Goal: Information Seeking & Learning: Learn about a topic

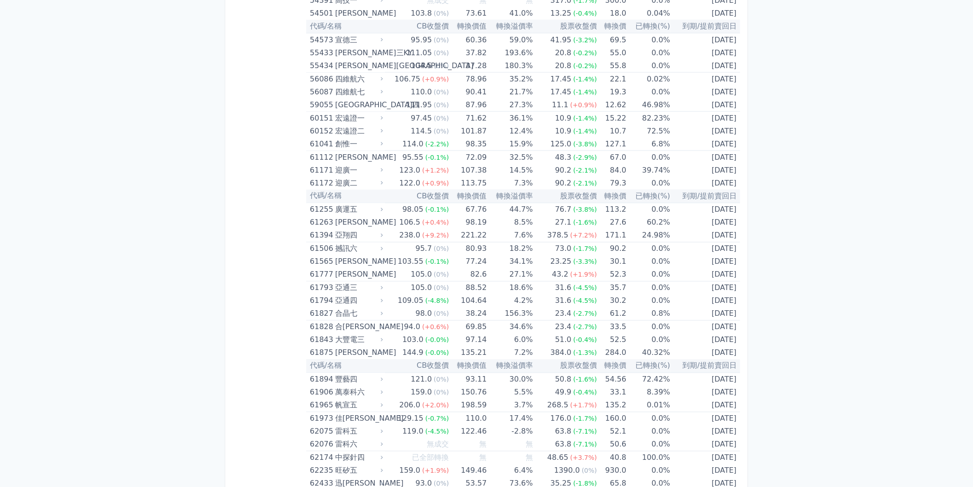
scroll to position [3452, 0]
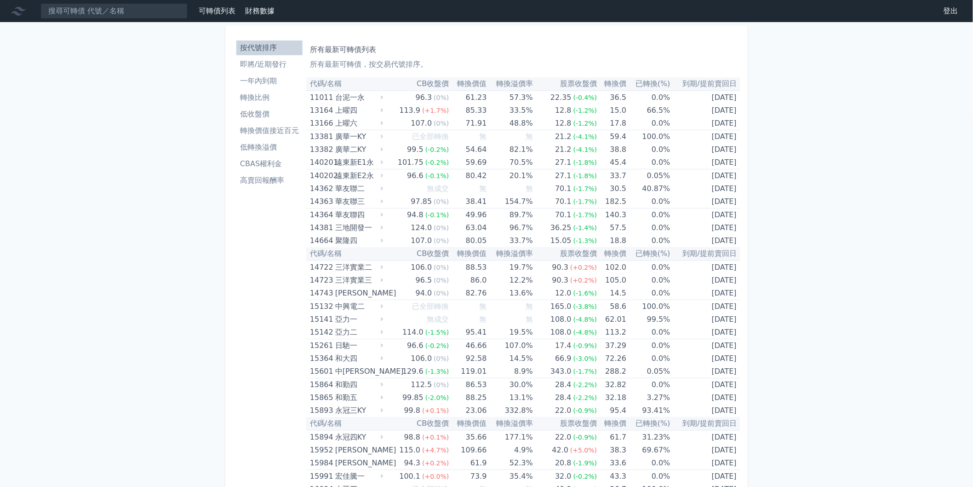
scroll to position [4364, 0]
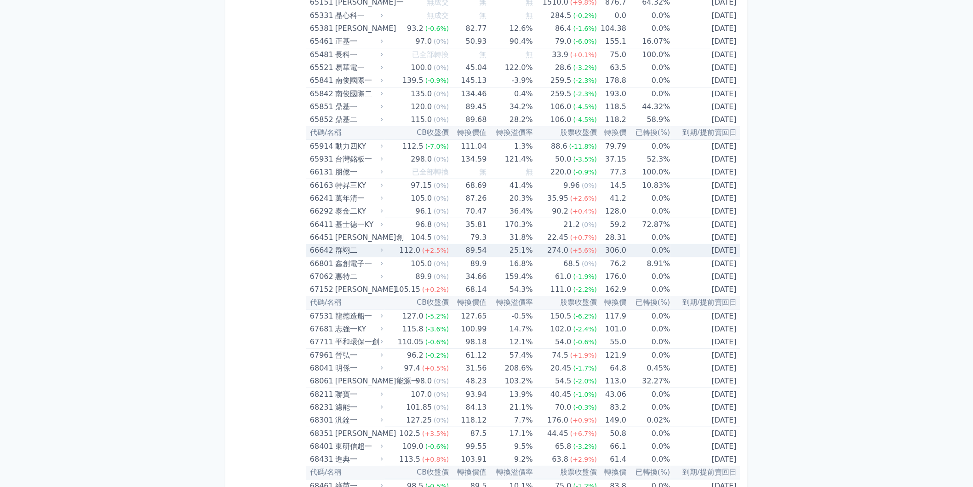
click at [605, 244] on td "306.0" at bounding box center [611, 250] width 29 height 13
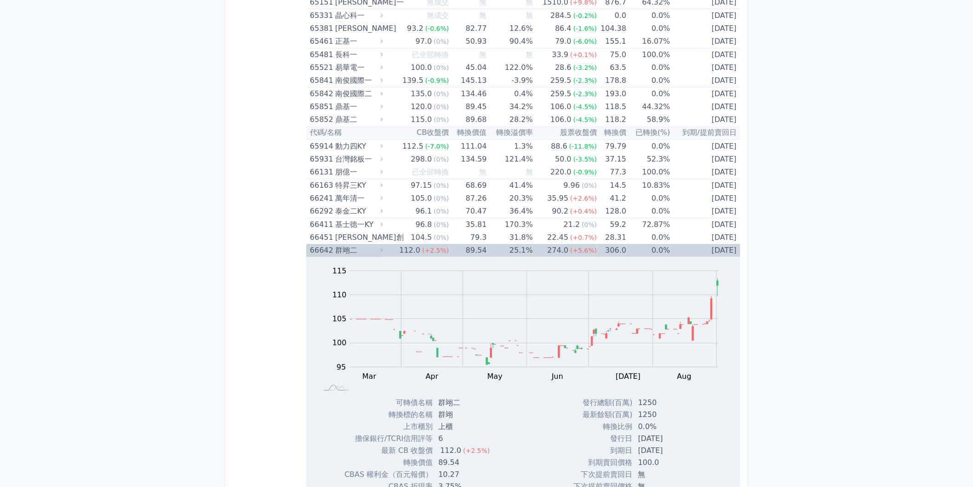
click at [614, 244] on td "306.0" at bounding box center [611, 250] width 29 height 13
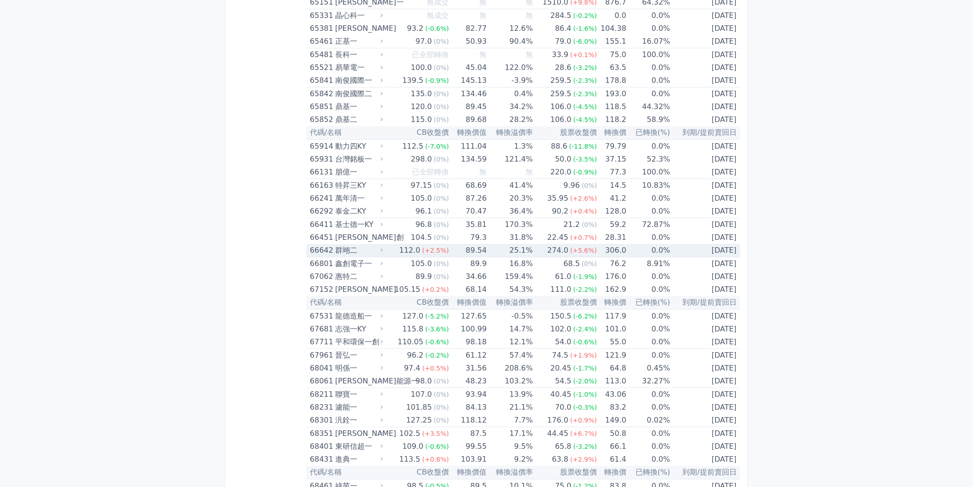
click at [573, 247] on span "(+5.6%)" at bounding box center [583, 250] width 27 height 7
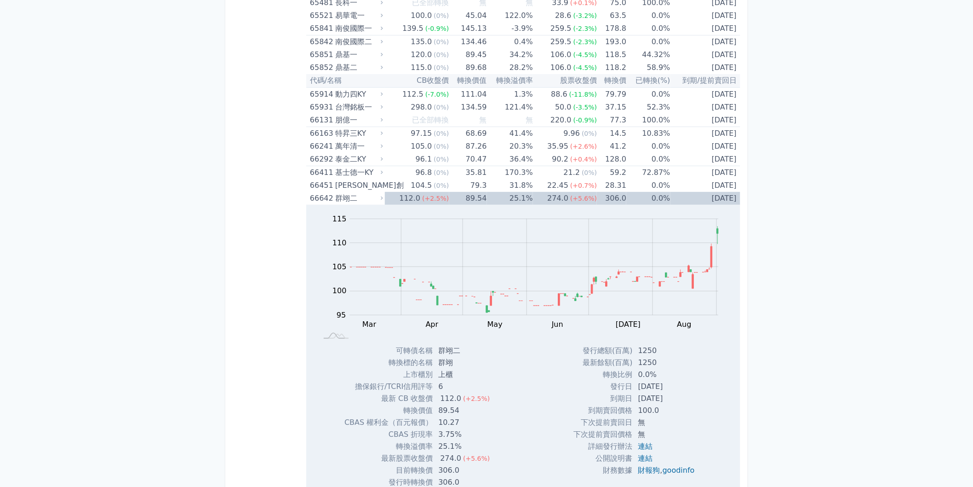
scroll to position [4416, 0]
drag, startPoint x: 657, startPoint y: 389, endPoint x: 688, endPoint y: 389, distance: 30.8
click at [688, 393] on td "[DATE]" at bounding box center [667, 399] width 69 height 12
click at [715, 192] on td "[DATE]" at bounding box center [706, 198] width 70 height 13
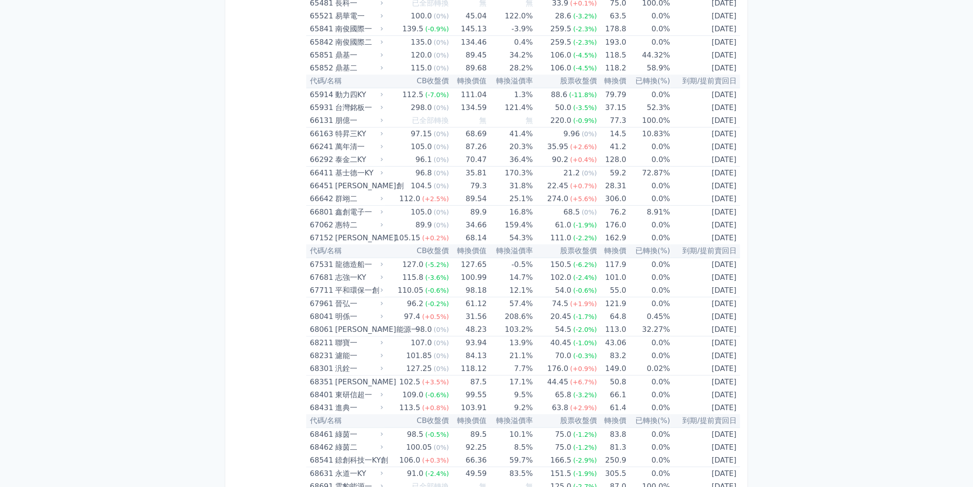
scroll to position [3752, 0]
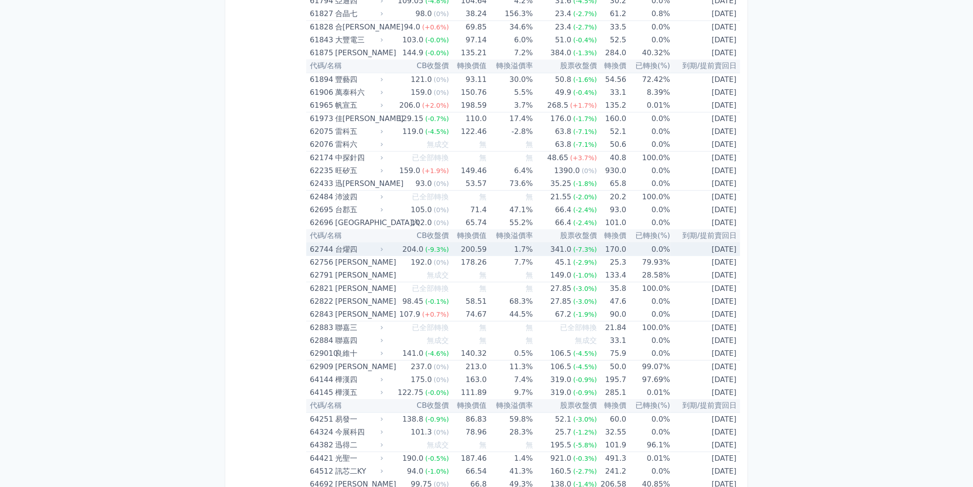
click at [626, 243] on td "0.0%" at bounding box center [648, 248] width 44 height 13
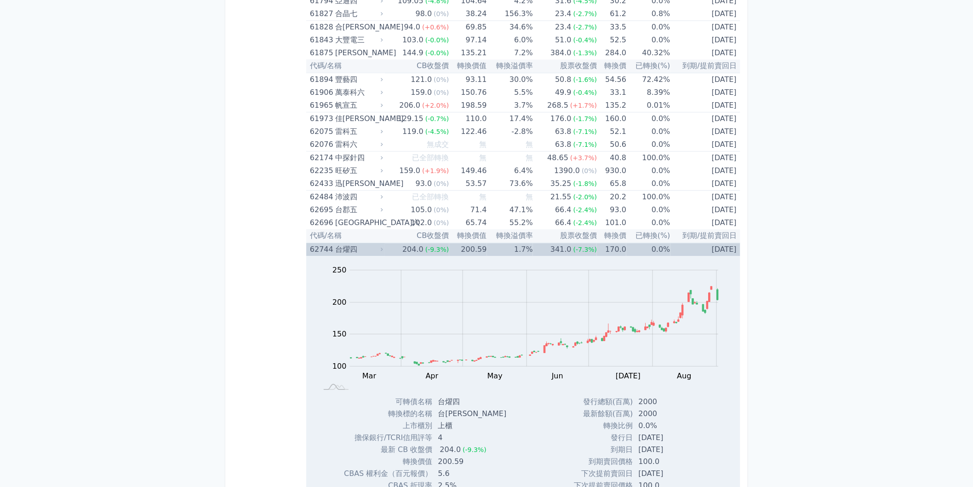
click at [636, 247] on td "0.0%" at bounding box center [648, 248] width 44 height 13
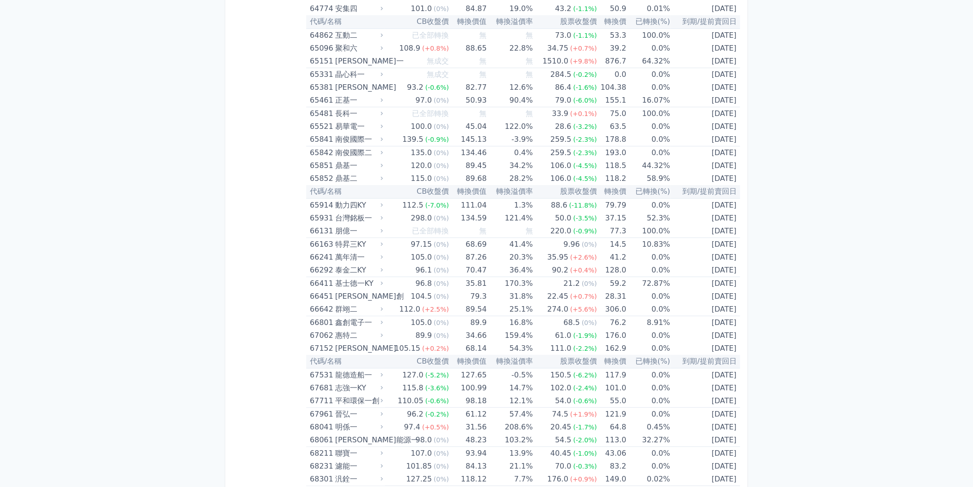
scroll to position [4416, 0]
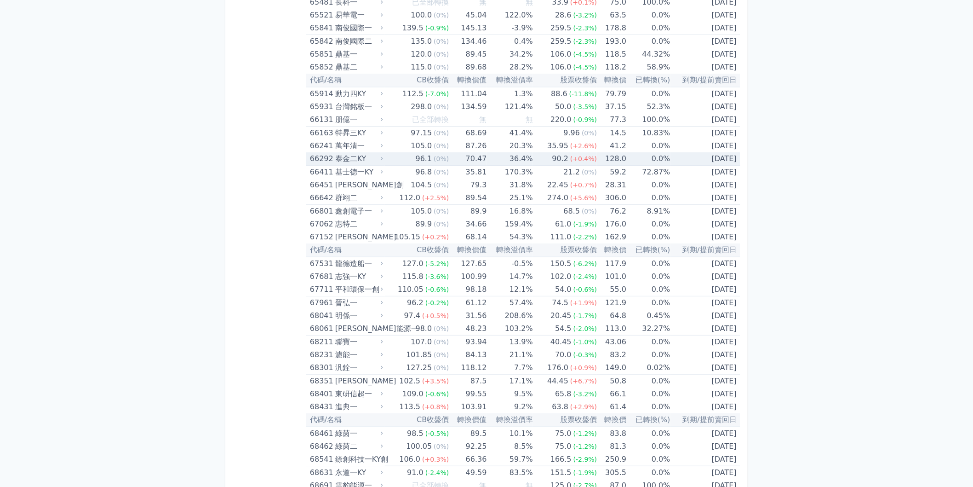
click at [586, 155] on span "(+0.4%)" at bounding box center [583, 158] width 27 height 7
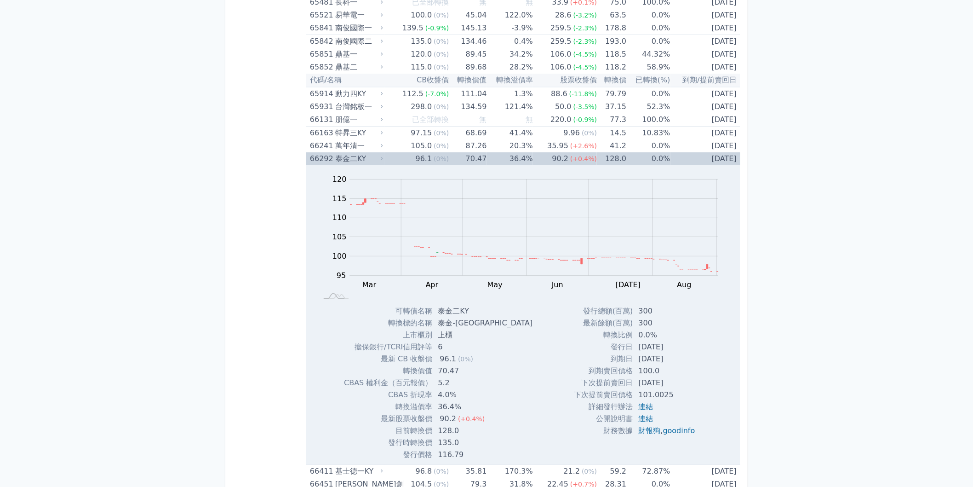
click at [614, 152] on td "128.0" at bounding box center [611, 158] width 29 height 13
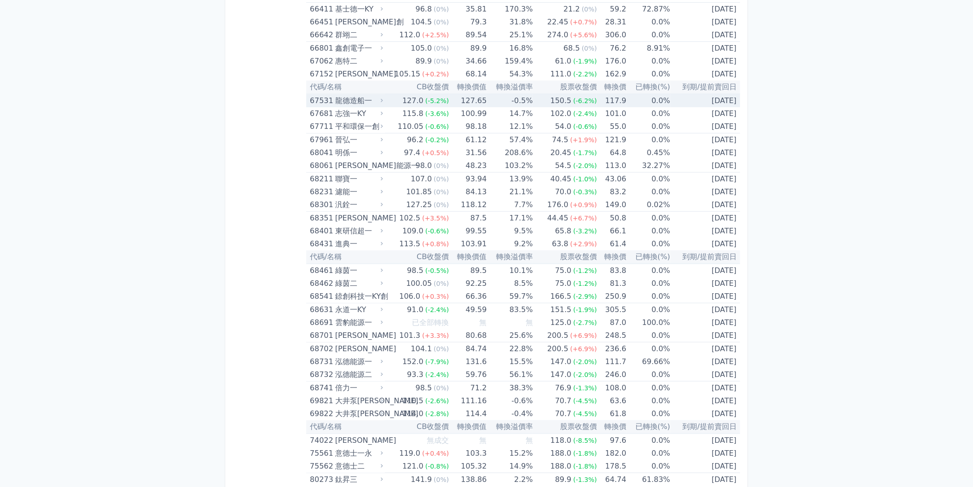
scroll to position [4672, 0]
